Goal: Transaction & Acquisition: Download file/media

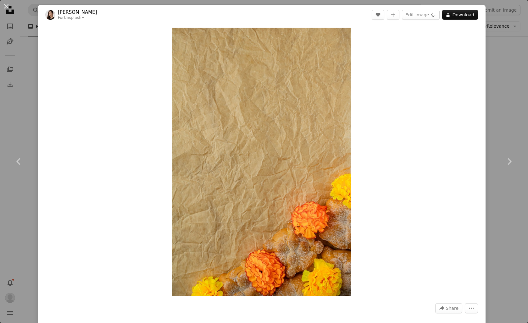
scroll to position [23307, 0]
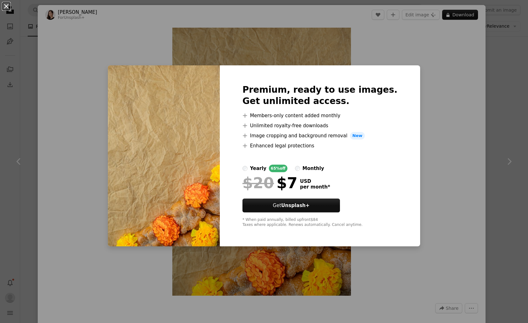
click at [9, 6] on button "An X shape" at bounding box center [7, 7] width 8 height 8
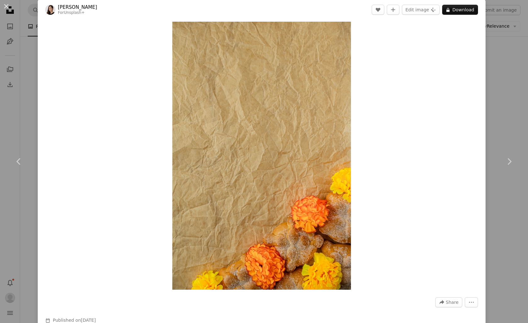
scroll to position [5, 0]
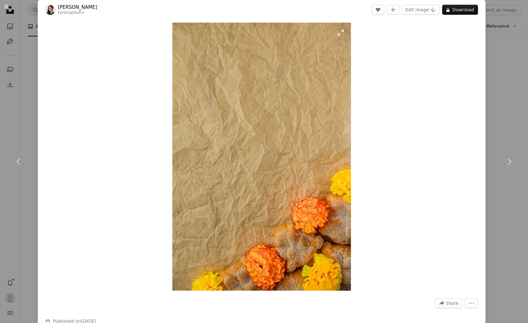
click at [261, 103] on img "Zoom in on this image" at bounding box center [261, 157] width 179 height 268
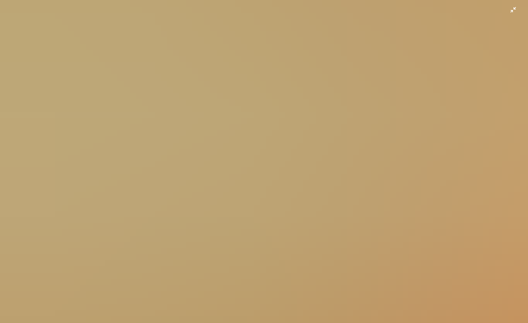
scroll to position [235, 0]
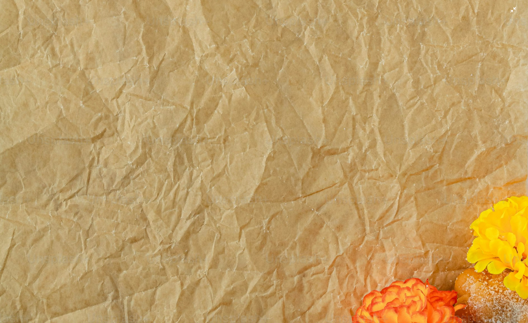
click at [261, 103] on img "Zoom out on this image" at bounding box center [264, 160] width 528 height 793
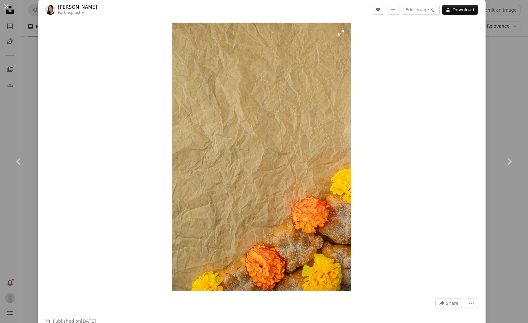
scroll to position [6, 0]
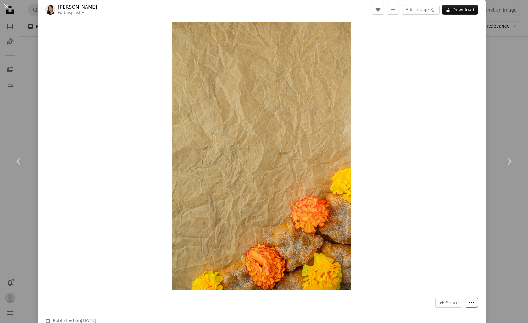
click at [473, 303] on icon "More Actions" at bounding box center [471, 303] width 6 height 6
click at [450, 12] on icon "A lock" at bounding box center [447, 10] width 5 height 5
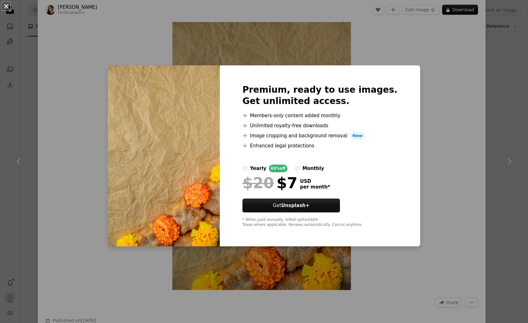
click at [5, 5] on button "An X shape" at bounding box center [7, 7] width 8 height 8
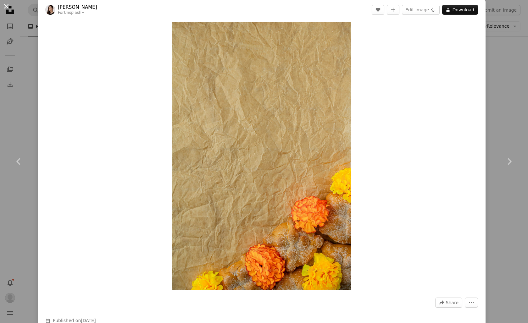
click at [8, 8] on button "An X shape" at bounding box center [7, 7] width 8 height 8
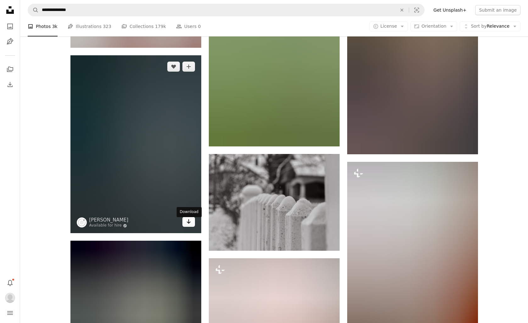
scroll to position [28728, 0]
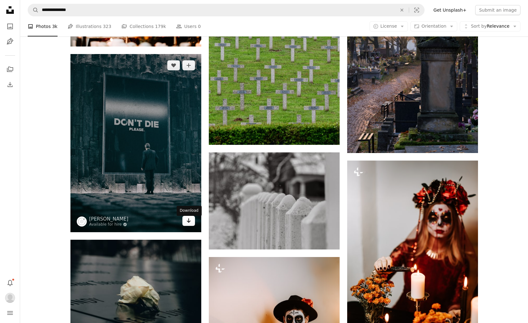
click at [187, 224] on icon "Arrow pointing down" at bounding box center [188, 221] width 5 height 8
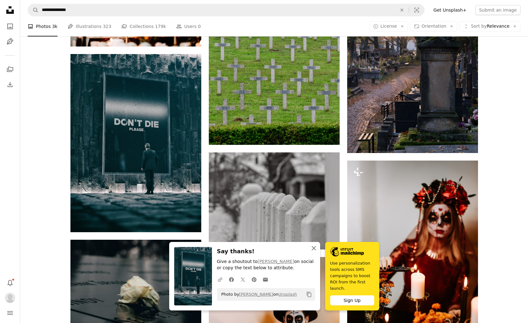
click at [316, 250] on icon "An X shape" at bounding box center [314, 248] width 8 height 8
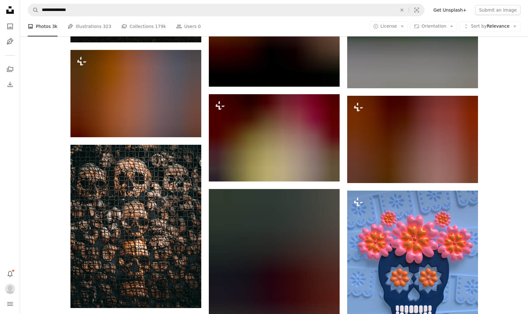
scroll to position [40652, 0]
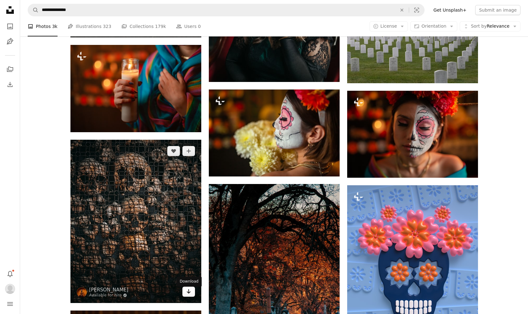
click at [187, 294] on icon "Arrow pointing down" at bounding box center [188, 292] width 5 height 8
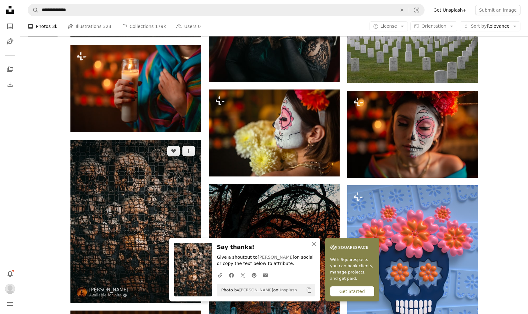
click at [149, 232] on img at bounding box center [135, 221] width 131 height 163
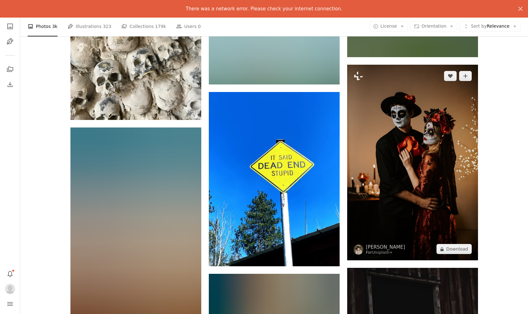
scroll to position [42805, 0]
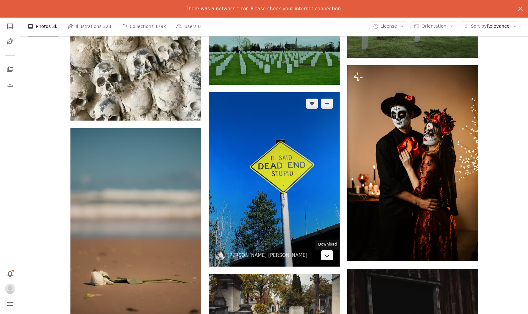
click at [327, 257] on icon "Download" at bounding box center [327, 255] width 4 height 4
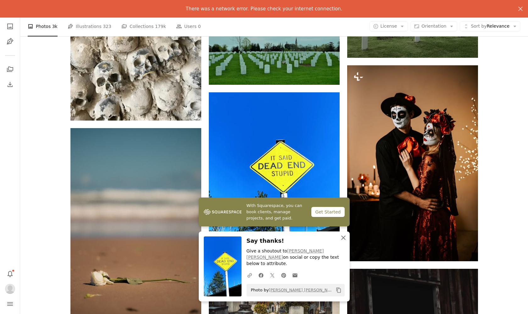
click at [344, 242] on icon "An X shape" at bounding box center [343, 238] width 8 height 8
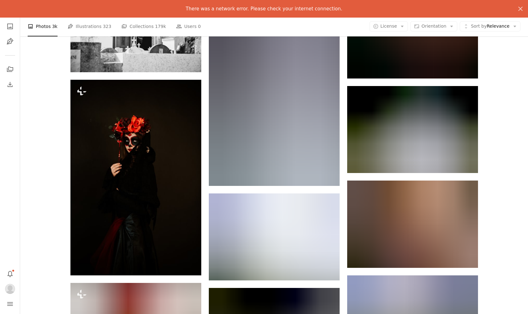
scroll to position [44399, 0]
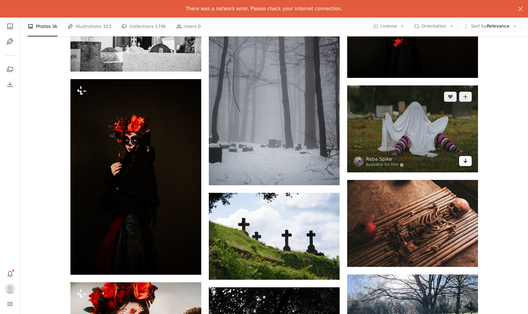
click at [465, 162] on icon "Download" at bounding box center [465, 161] width 4 height 4
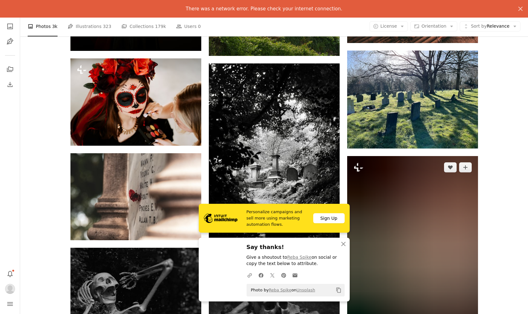
scroll to position [44624, 0]
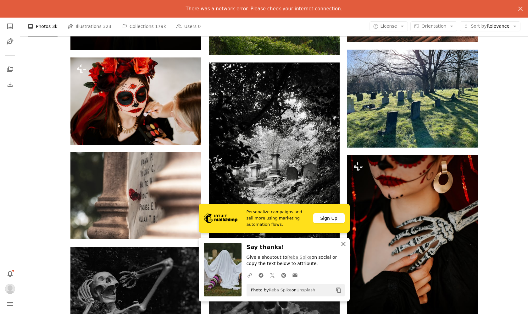
click at [343, 245] on icon "An X shape" at bounding box center [343, 244] width 8 height 8
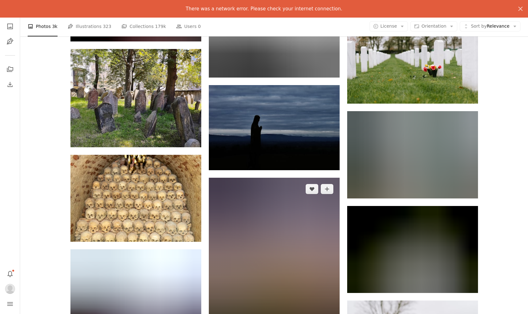
scroll to position [76417, 0]
